Goal: Browse casually

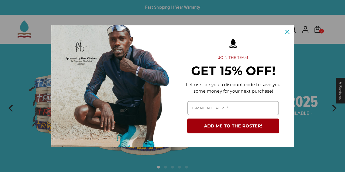
click at [287, 32] on icon "close icon" at bounding box center [287, 32] width 4 height 4
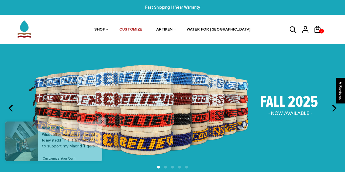
click at [205, 58] on img at bounding box center [172, 108] width 345 height 128
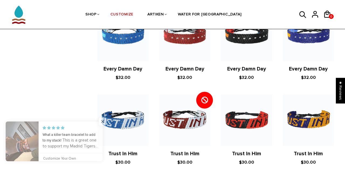
scroll to position [593, 1]
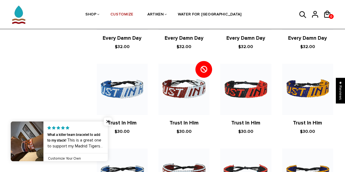
click at [108, 121] on link "Trust In Him" at bounding box center [122, 123] width 29 height 6
click at [109, 120] on link "Trust In Him" at bounding box center [122, 123] width 29 height 6
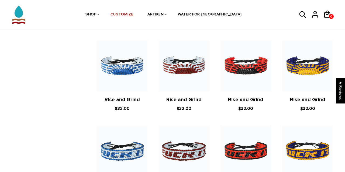
scroll to position [902, 1]
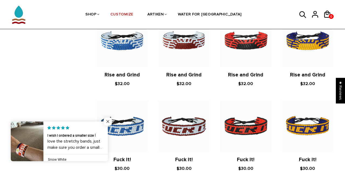
click at [108, 122] on span "Close popup widget" at bounding box center [108, 121] width 8 height 8
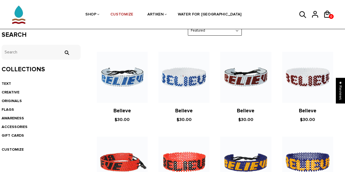
scroll to position [46, 1]
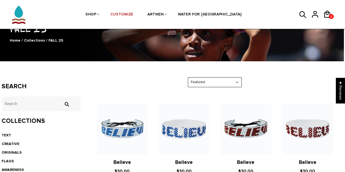
select select "best-selling"
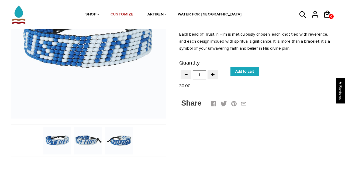
scroll to position [91, 0]
click at [119, 143] on img at bounding box center [119, 141] width 28 height 28
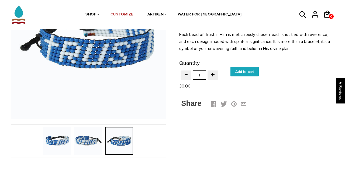
click at [82, 134] on img at bounding box center [88, 141] width 28 height 28
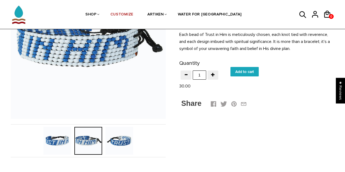
click at [57, 134] on body "XC TEAM SALE Ends Tonight @ Midnight! Fast Shipping | 1 Year Warranty SHOP BRAC…" at bounding box center [172, 163] width 345 height 508
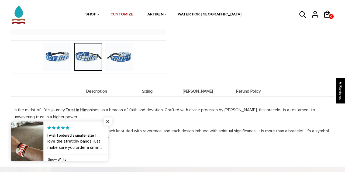
scroll to position [175, 0]
click at [108, 120] on span "Close popup widget" at bounding box center [108, 121] width 8 height 8
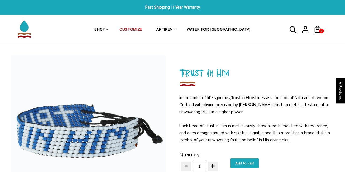
scroll to position [0, 0]
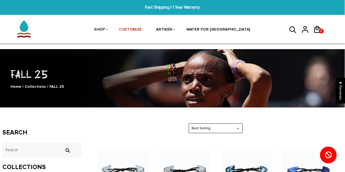
scroll to position [0, 0]
click at [20, 23] on img at bounding box center [24, 28] width 27 height 27
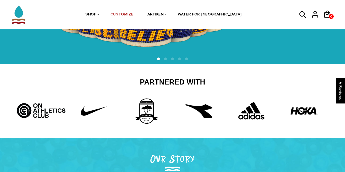
scroll to position [108, 0]
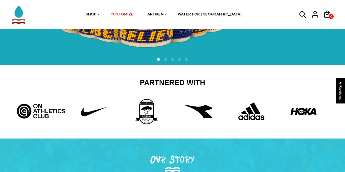
click at [203, 109] on img at bounding box center [199, 111] width 27 height 27
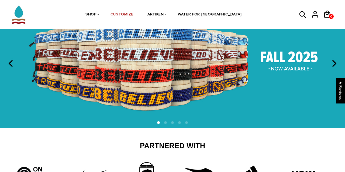
scroll to position [43, 0]
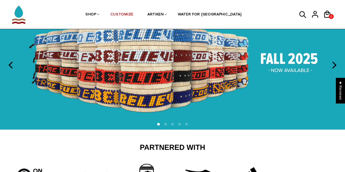
click at [335, 65] on icon "next" at bounding box center [334, 64] width 4 height 7
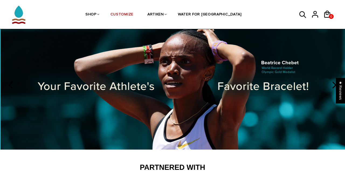
scroll to position [23, 0]
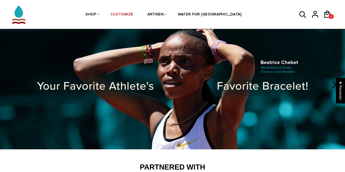
click at [334, 84] on icon "next" at bounding box center [333, 84] width 7 height 7
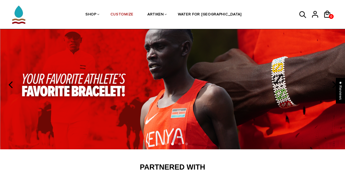
click at [334, 84] on icon "next" at bounding box center [333, 84] width 7 height 7
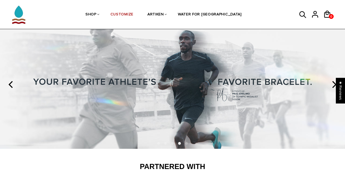
click at [334, 84] on icon "next" at bounding box center [333, 84] width 7 height 7
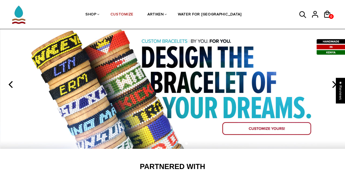
click at [334, 84] on icon "next" at bounding box center [333, 84] width 7 height 7
